Goal: Task Accomplishment & Management: Manage account settings

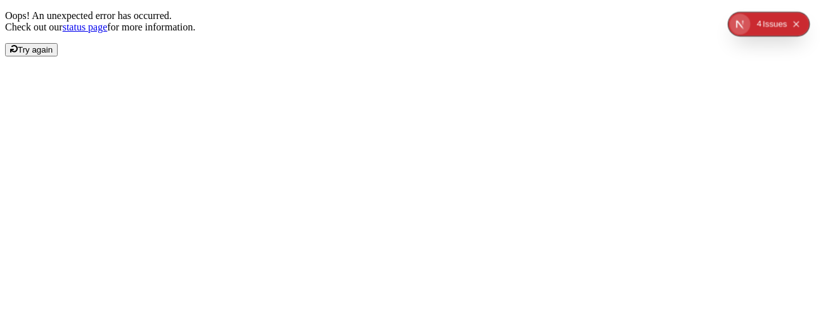
click at [227, 56] on div "Oops! An unexpected error has occurred. Check out our status page for more info…" at bounding box center [410, 33] width 810 height 46
click at [53, 54] on span "Try again" at bounding box center [35, 49] width 35 height 9
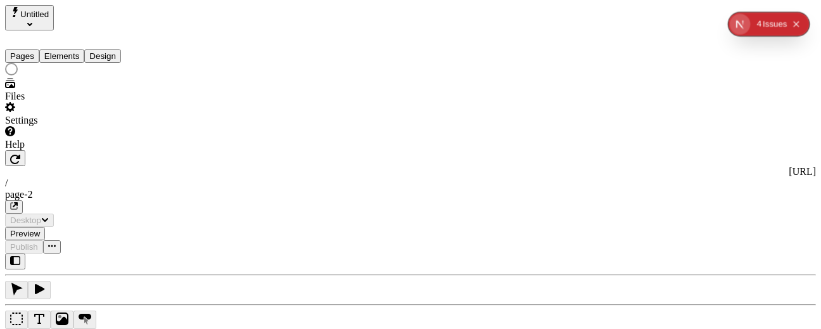
type input "/page-2"
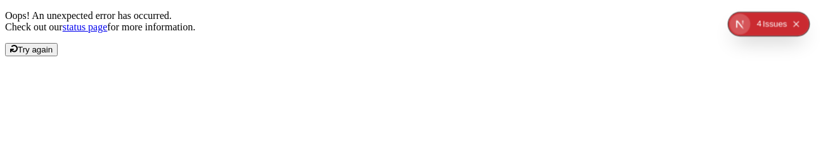
drag, startPoint x: 658, startPoint y: 165, endPoint x: 657, endPoint y: 258, distance: 93.7
click at [657, 66] on html "Oops! An unexpected error has occurred. Check out our status page for more info…" at bounding box center [410, 33] width 821 height 66
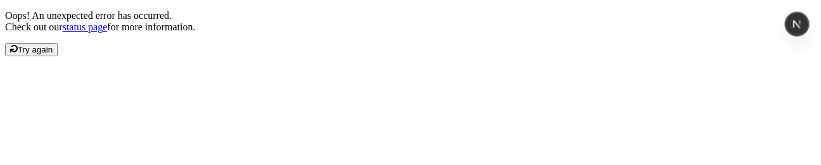
click at [53, 54] on span "Try again" at bounding box center [35, 49] width 35 height 9
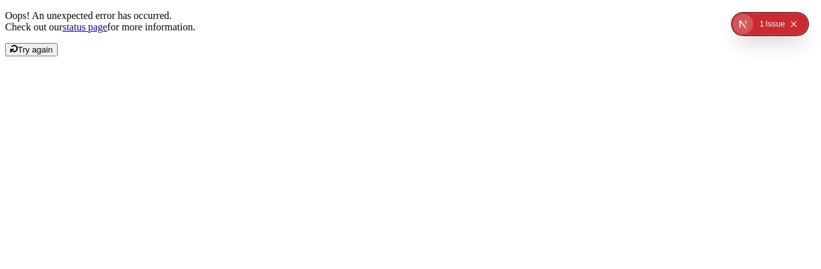
click at [53, 54] on span "Try again" at bounding box center [35, 49] width 35 height 9
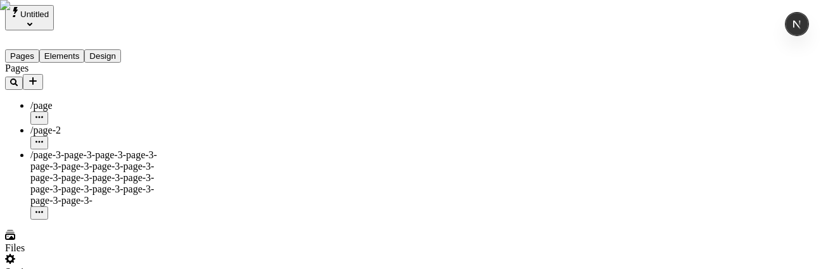
click at [38, 76] on icon "Add new" at bounding box center [33, 81] width 10 height 10
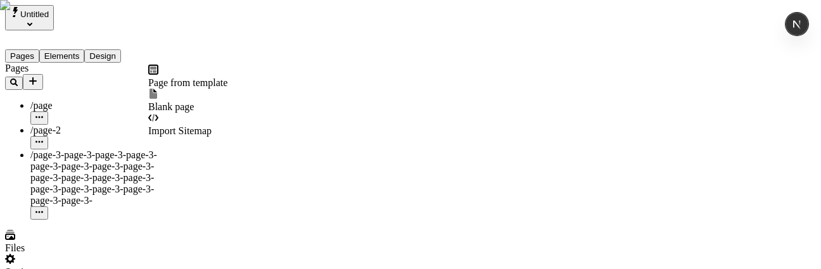
click at [43, 74] on button "Add new" at bounding box center [33, 82] width 20 height 16
click at [183, 125] on span "Import Sitemap" at bounding box center [179, 130] width 63 height 11
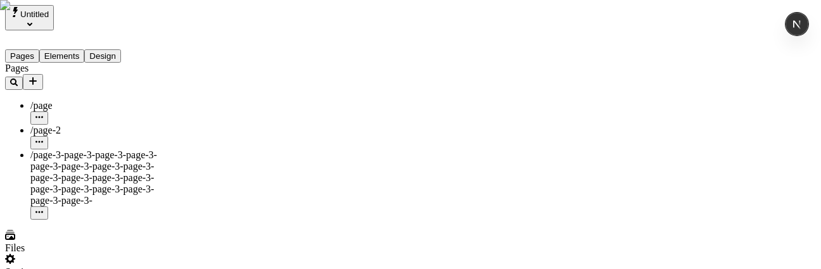
click at [37, 77] on icon "Add new" at bounding box center [33, 81] width 8 height 8
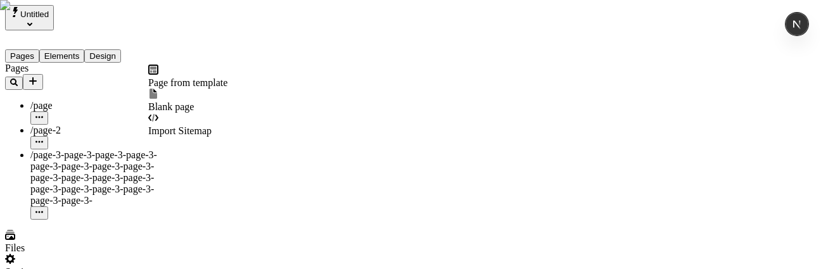
click at [93, 191] on div "Pages /page /page-2 /page-3-page-3-page-3-page-3-page-3-page-3-page-3-page-3-pa…" at bounding box center [81, 141] width 152 height 157
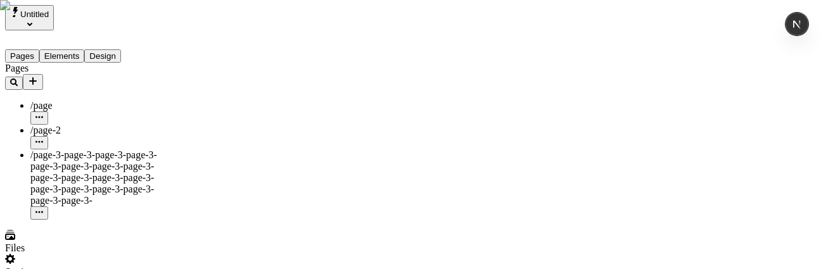
click at [38, 76] on icon "Add new" at bounding box center [33, 81] width 10 height 10
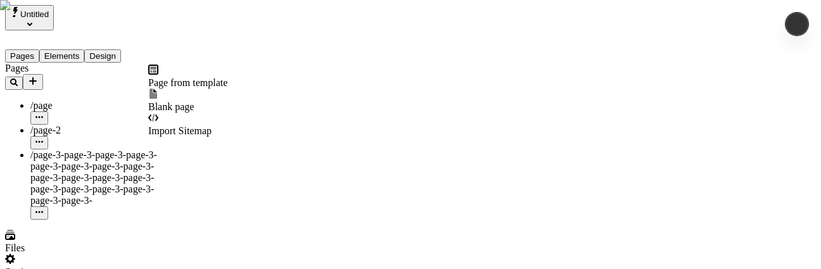
click at [43, 74] on button "Add new" at bounding box center [33, 82] width 20 height 16
click at [87, 254] on div "Settings" at bounding box center [81, 266] width 152 height 24
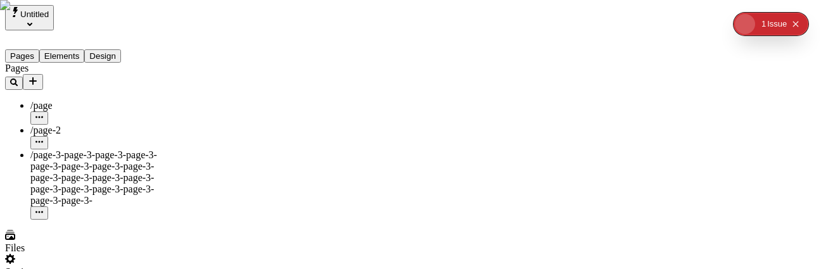
click at [43, 267] on div "Settings" at bounding box center [81, 272] width 152 height 11
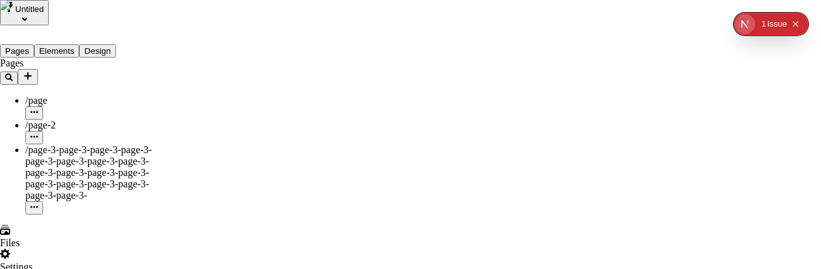
scroll to position [123, 0]
